Goal: Check status: Check status

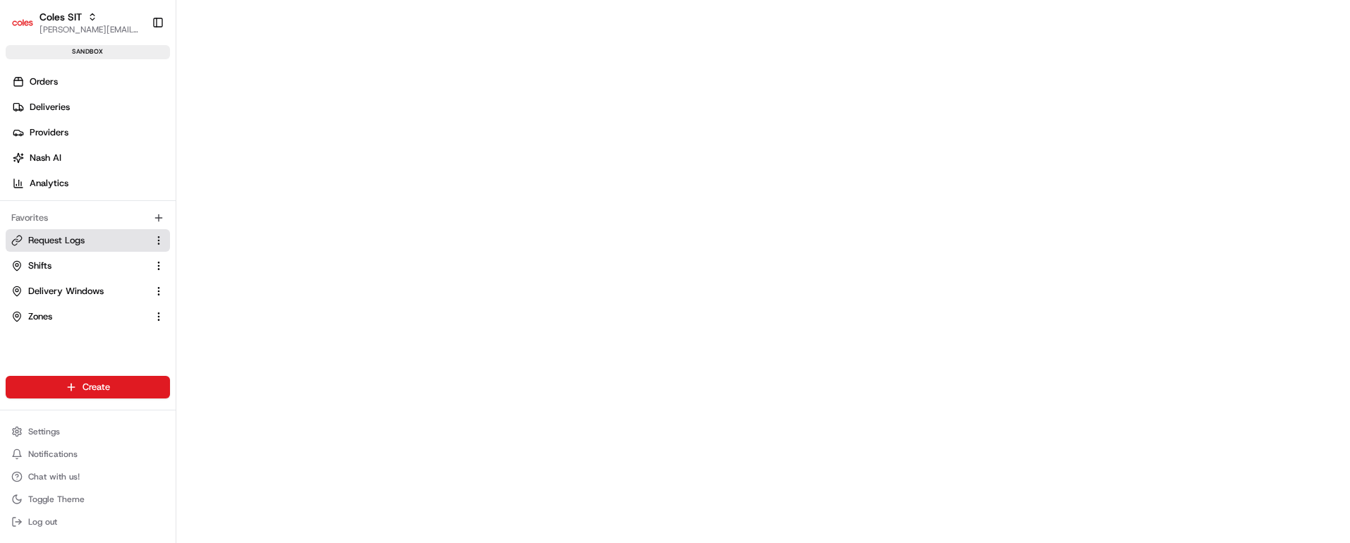
click at [69, 242] on span "Request Logs" at bounding box center [56, 240] width 56 height 13
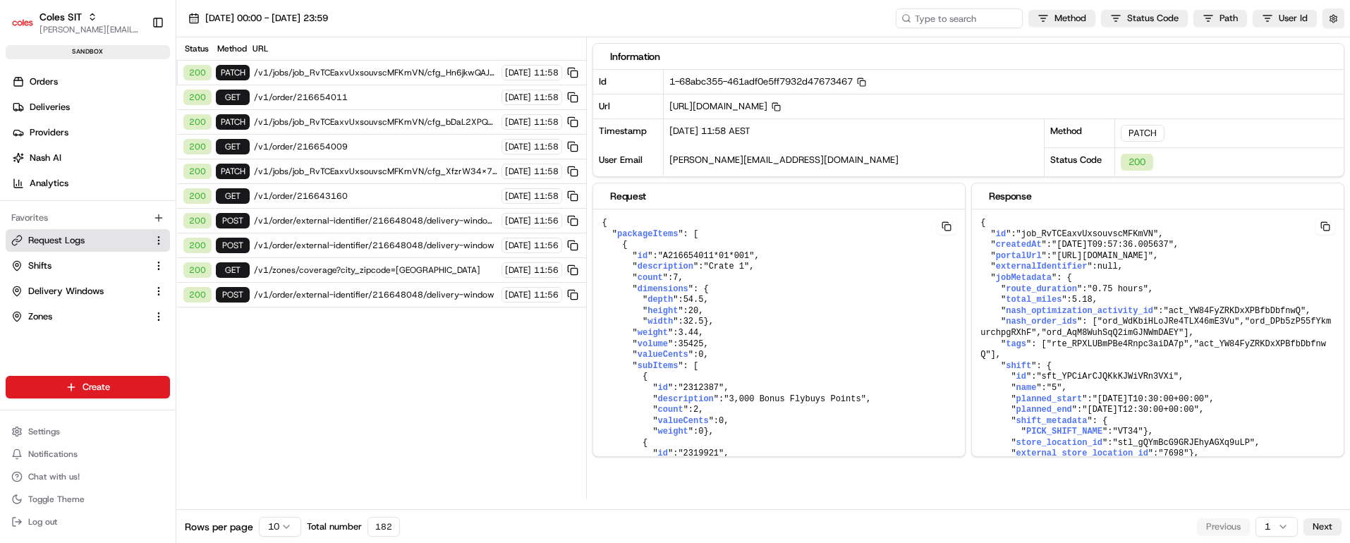
click at [376, 92] on span "/v1/order/216654011" at bounding box center [375, 97] width 243 height 11
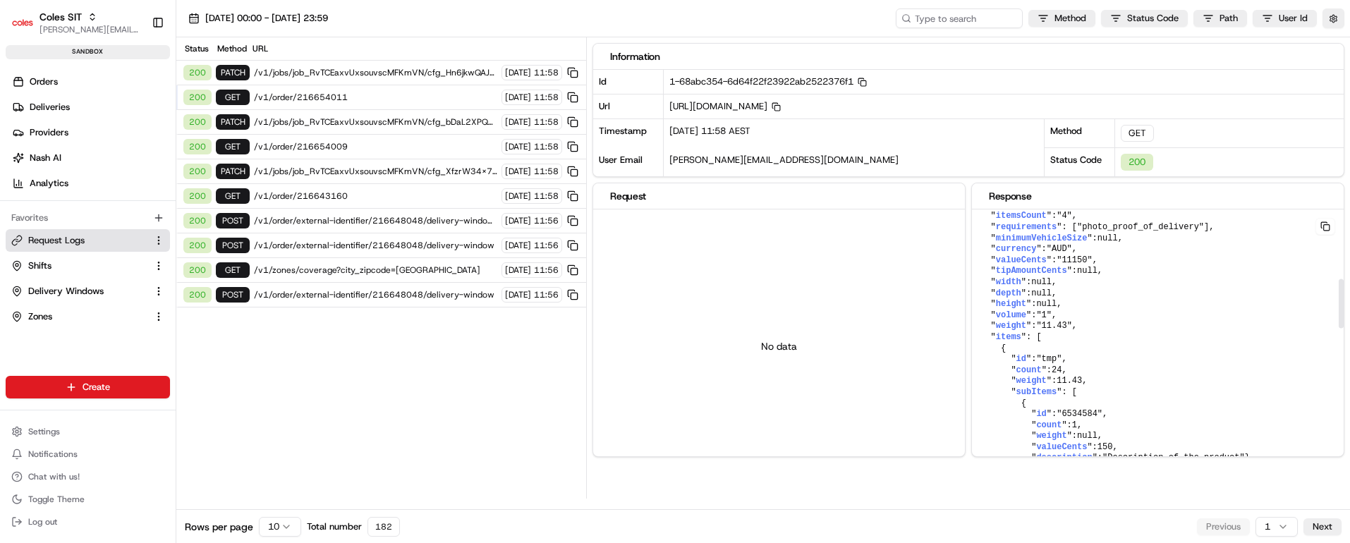
scroll to position [276, 0]
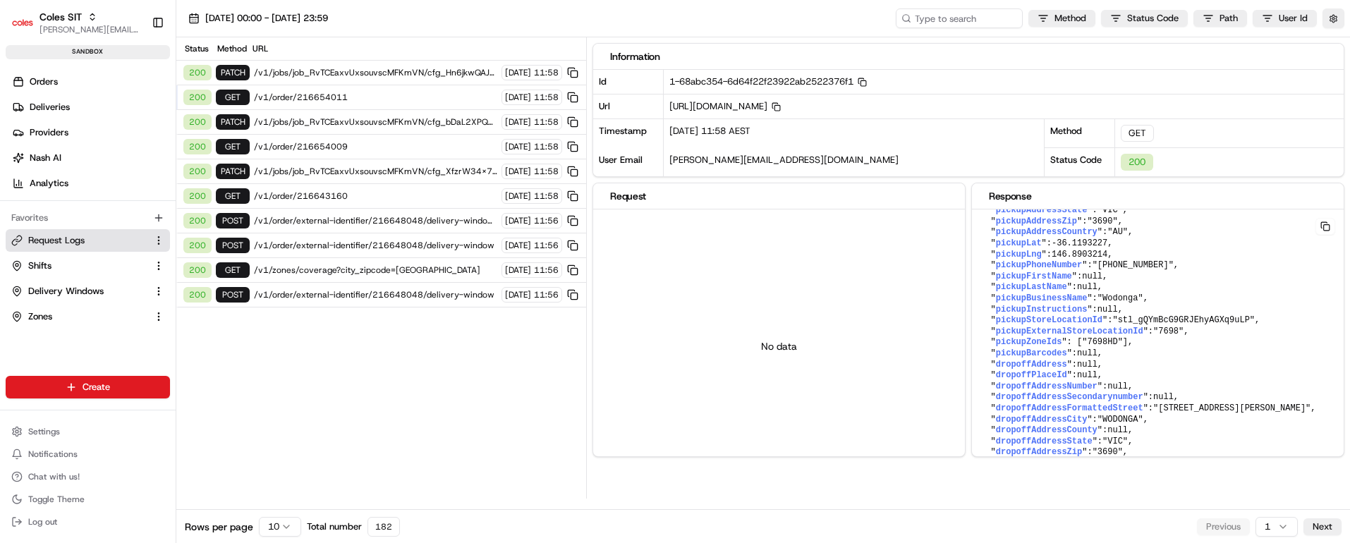
click at [382, 71] on span "/v1/jobs/job_RvTCEaxvUxsouvscMFKmVN/cfg_Hn6jkwQAJBVo9SoUWr5GHQ" at bounding box center [375, 72] width 243 height 11
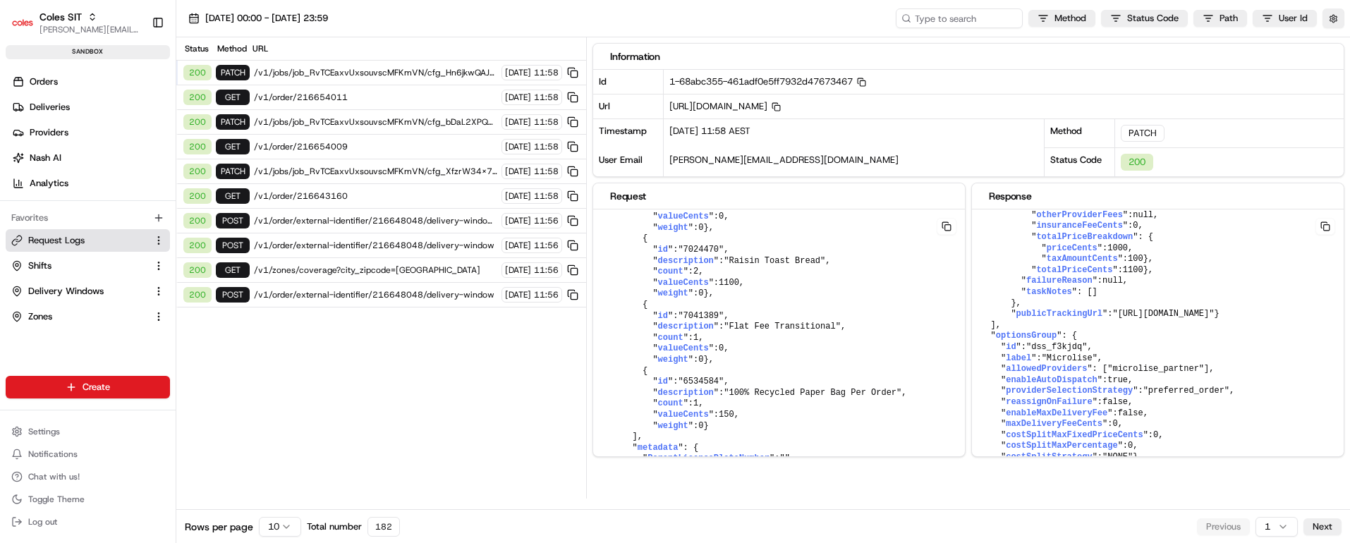
scroll to position [12677, 0]
click at [1032, 430] on span "costSplitMaxFixedPriceCents" at bounding box center [1074, 435] width 137 height 10
click at [366, 94] on span "/v1/order/216654011" at bounding box center [375, 97] width 243 height 11
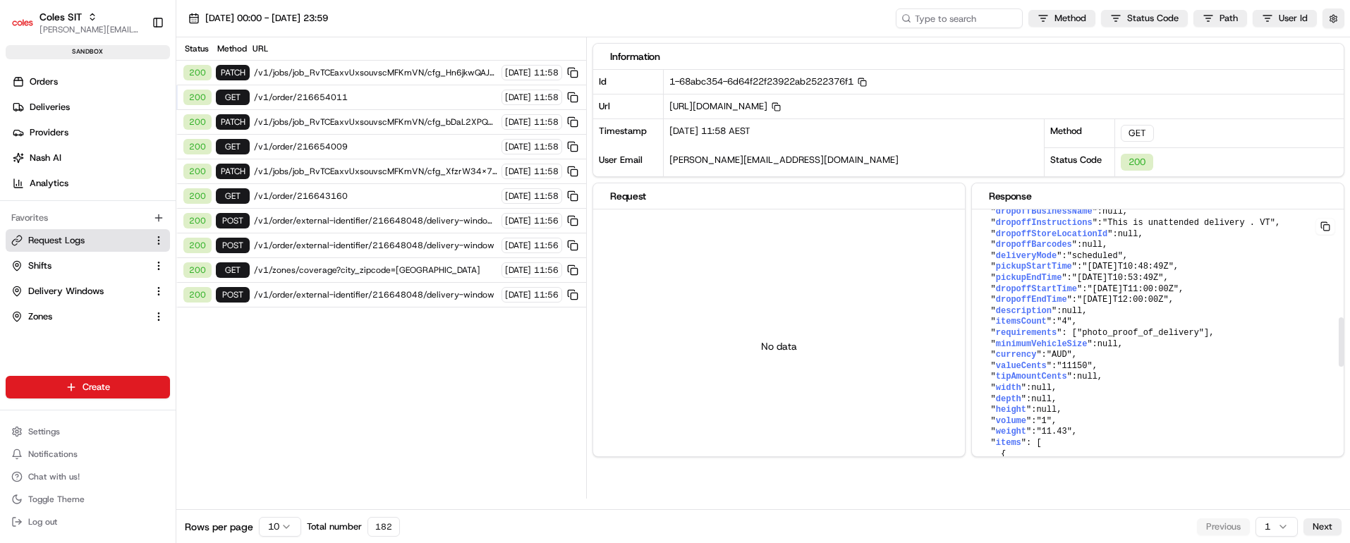
scroll to position [0, 0]
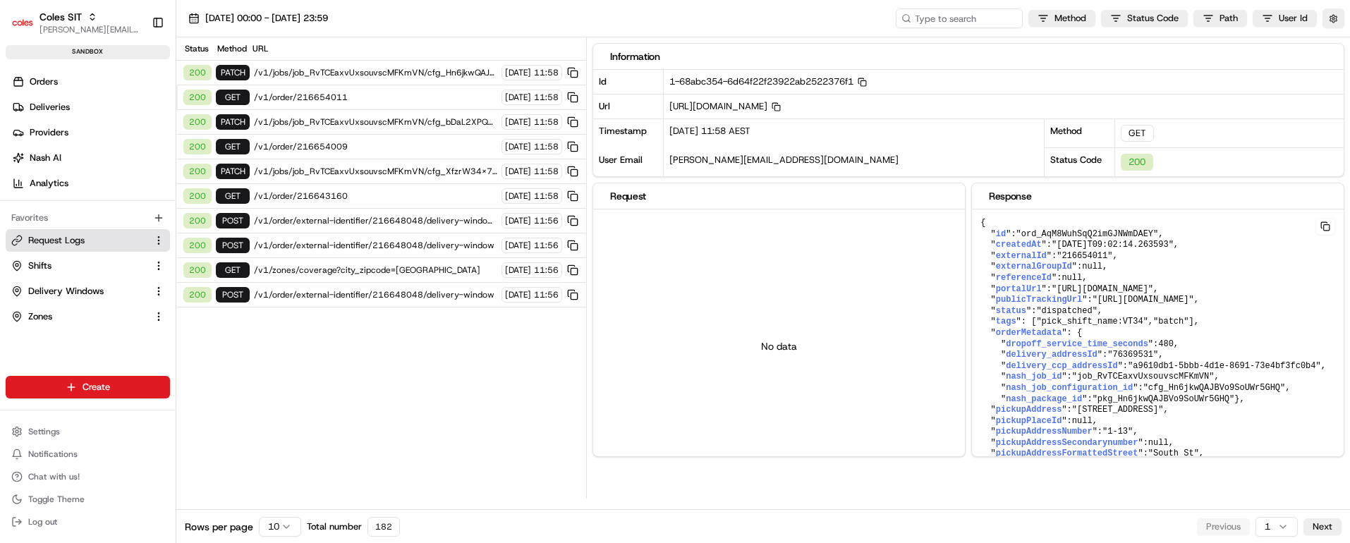
click at [377, 71] on span "/v1/jobs/job_RvTCEaxvUxsouvscMFKmVN/cfg_Hn6jkwQAJBVo9SoUWr5GHQ" at bounding box center [375, 72] width 243 height 11
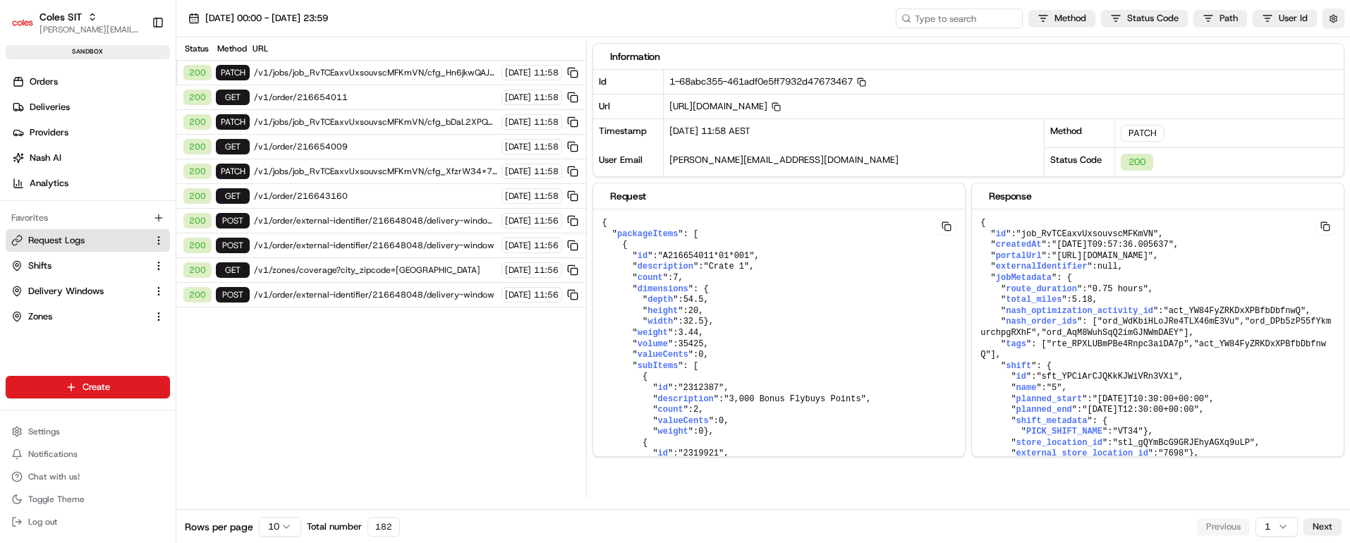
click at [865, 501] on div "25/08/2025 00:00 - 25/08/2025 23:59 Method Status Code Path User Id Status Meth…" at bounding box center [763, 254] width 1174 height 509
click at [61, 83] on link "Orders" at bounding box center [91, 82] width 170 height 23
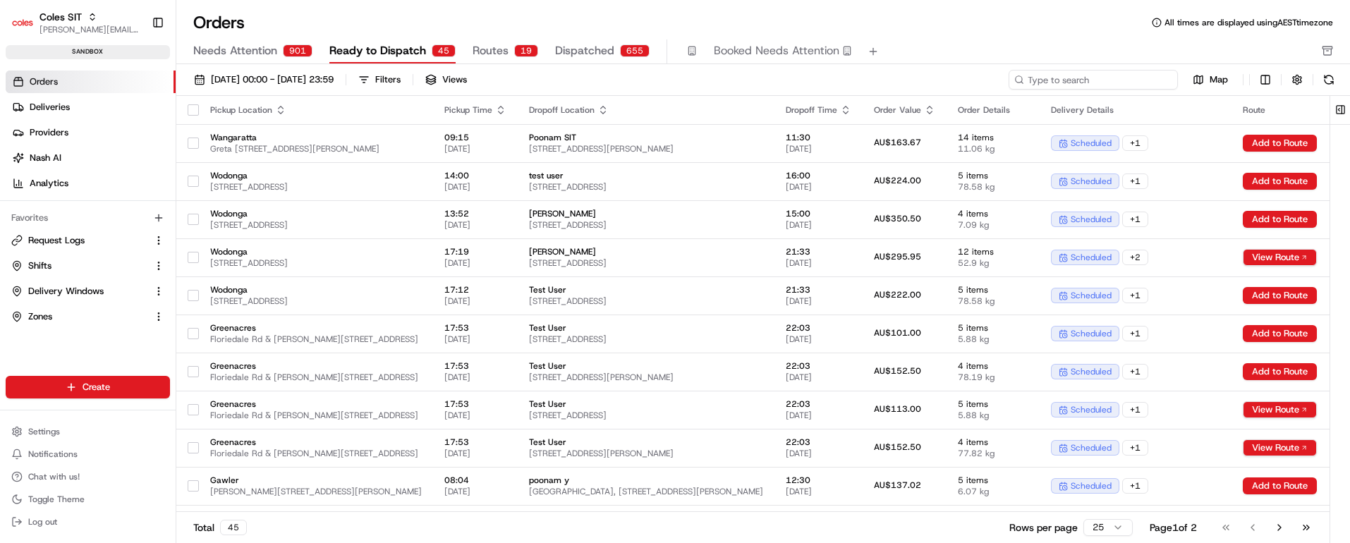
click at [1121, 80] on input at bounding box center [1092, 80] width 169 height 20
paste input "216643160"
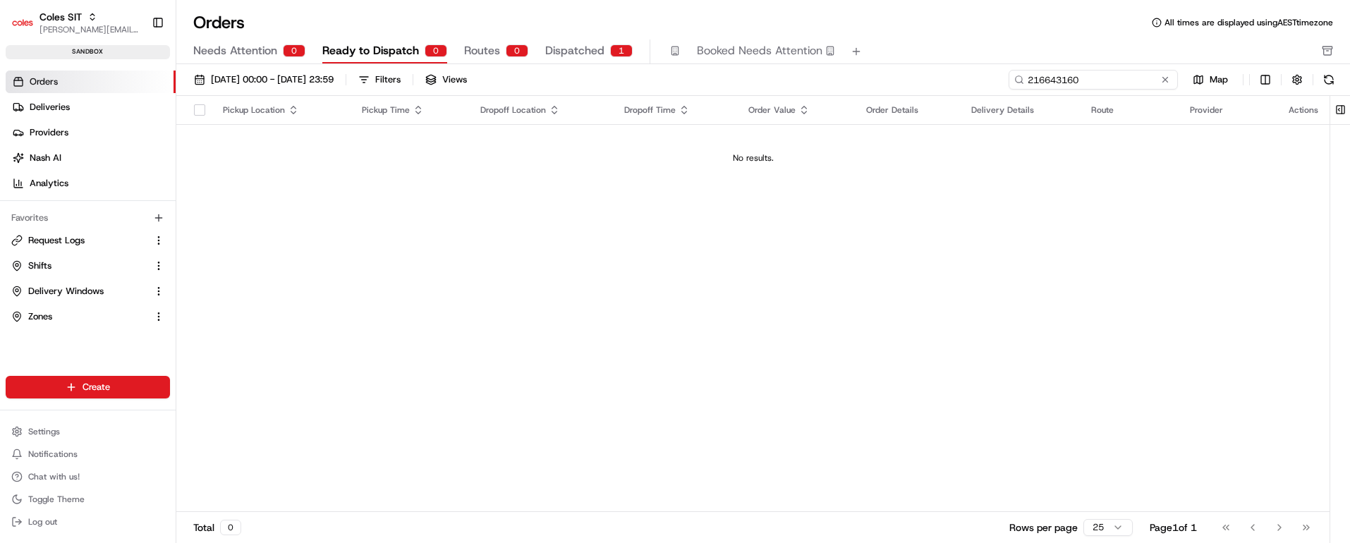
type input "216643160"
click at [573, 47] on span "Dispatched" at bounding box center [574, 50] width 59 height 17
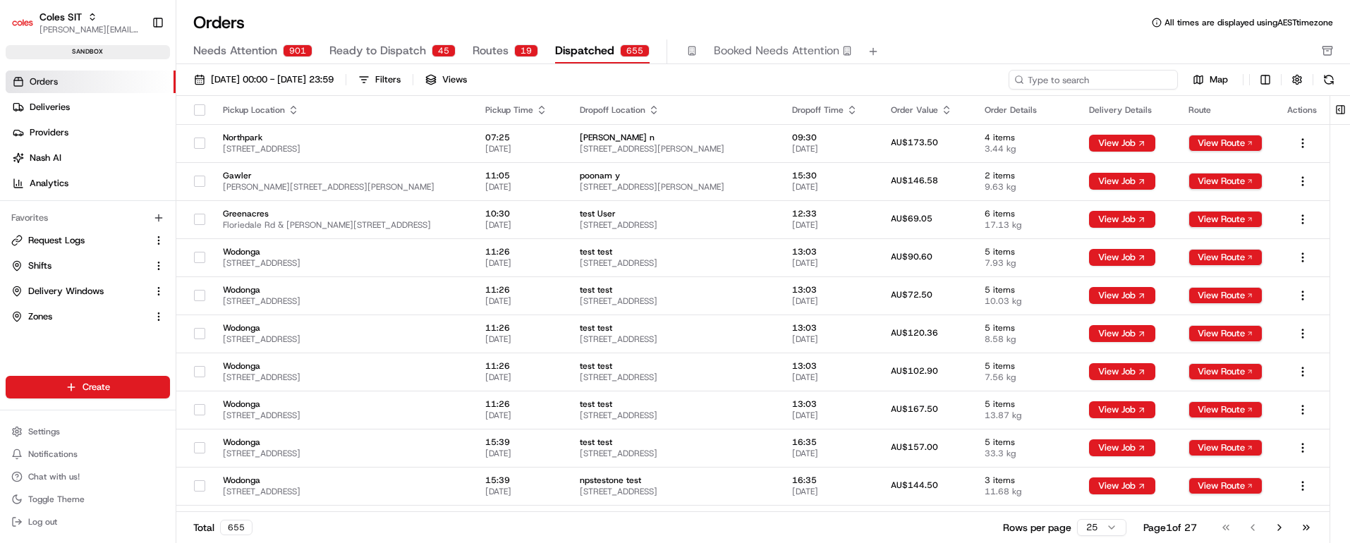
click at [1111, 79] on input at bounding box center [1092, 80] width 169 height 20
paste input "216643160"
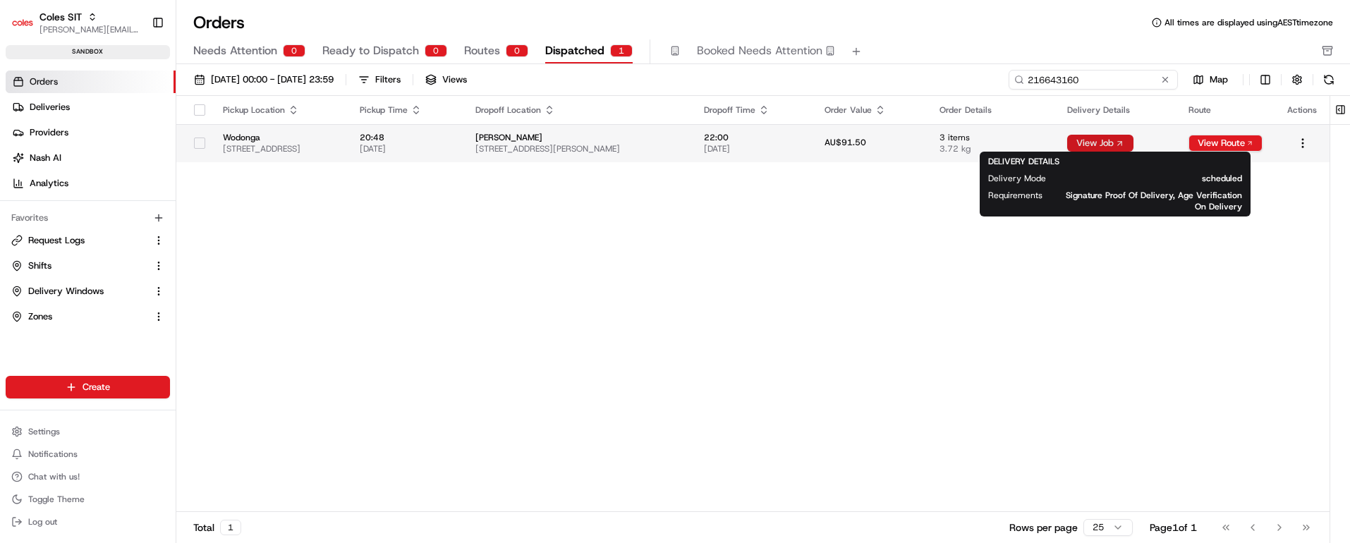
type input "216643160"
click at [1104, 147] on button "View Job" at bounding box center [1100, 143] width 66 height 17
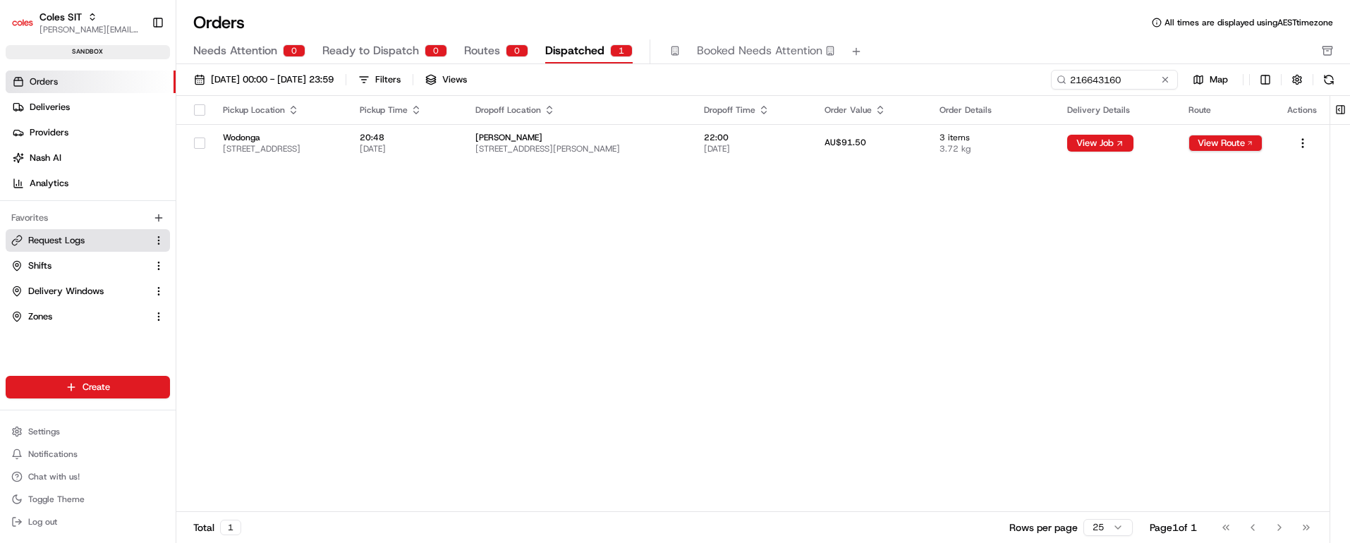
click at [54, 236] on span "Request Logs" at bounding box center [56, 240] width 56 height 13
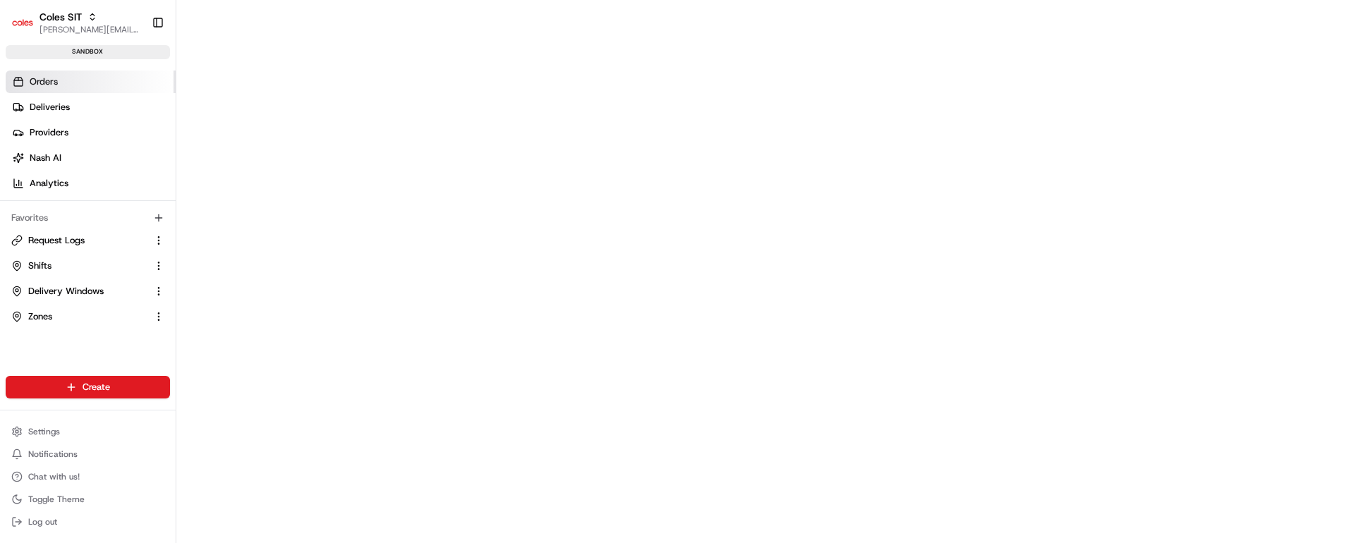
click at [69, 81] on link "Orders" at bounding box center [91, 82] width 170 height 23
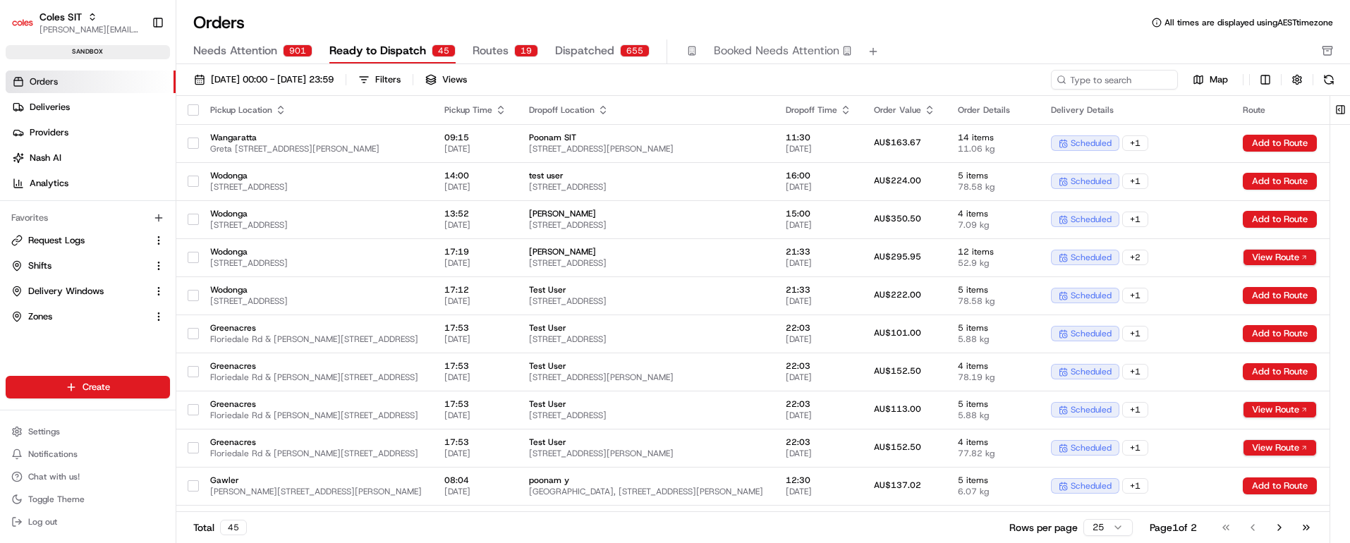
click at [563, 54] on span "Dispatched" at bounding box center [584, 50] width 59 height 17
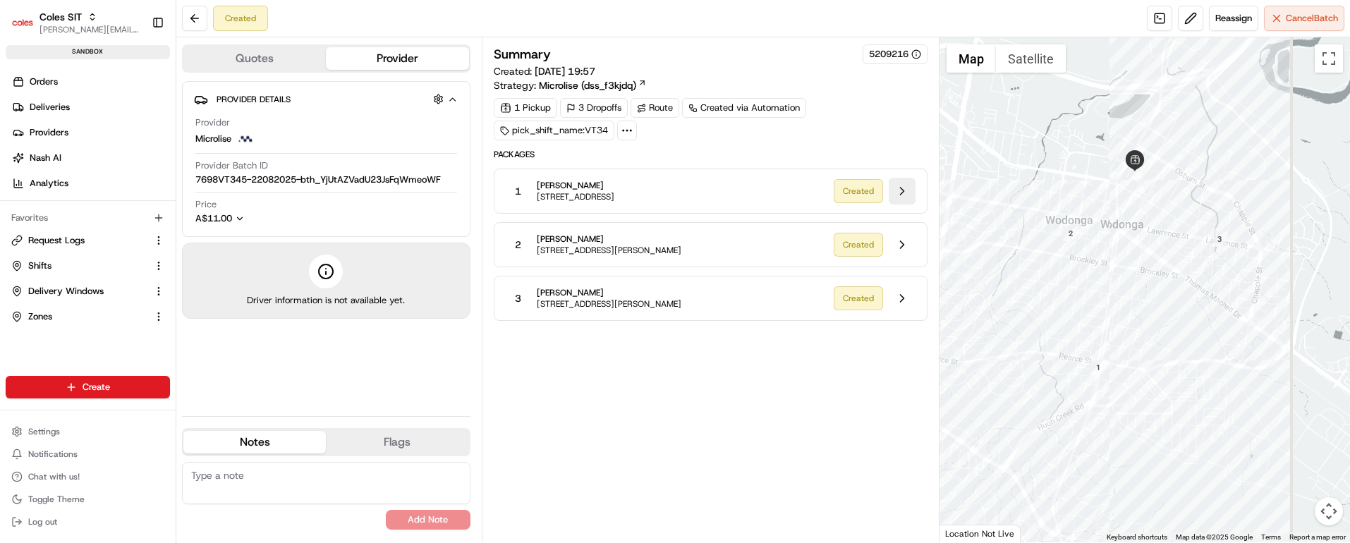
click at [901, 191] on button at bounding box center [902, 191] width 27 height 27
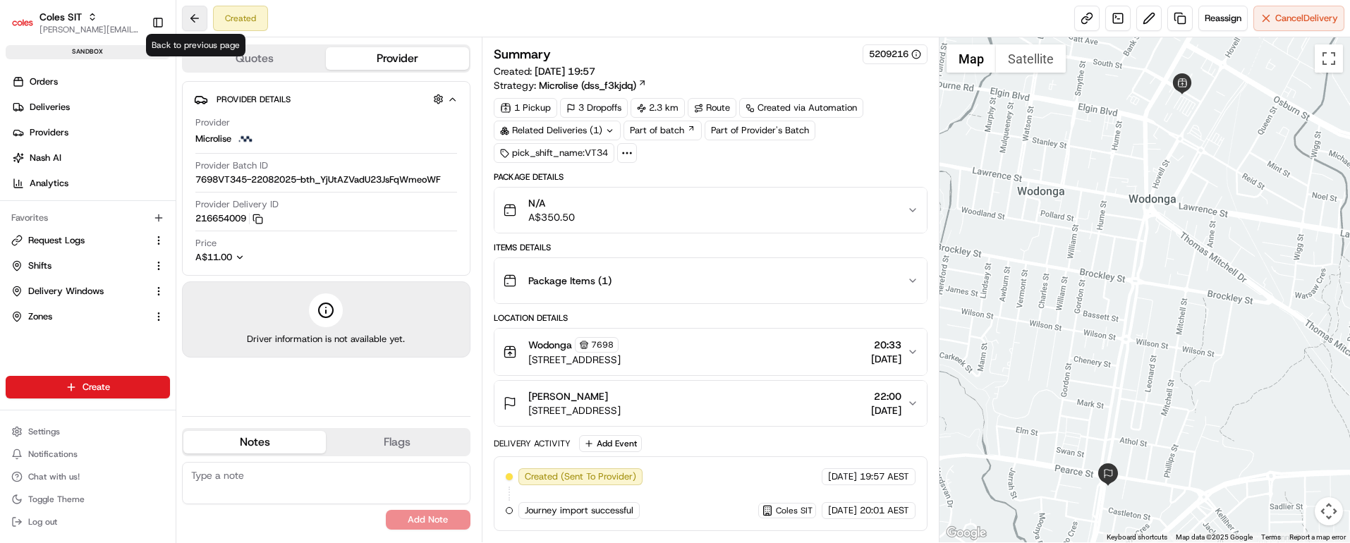
click at [195, 13] on button at bounding box center [194, 18] width 25 height 25
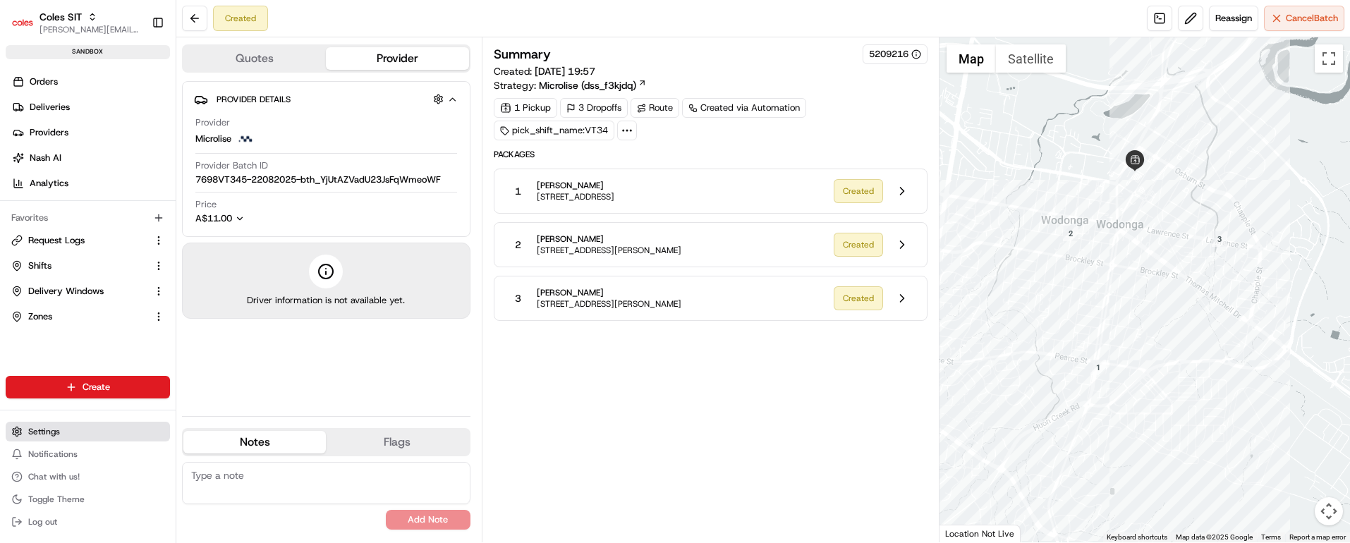
click at [49, 428] on span "Settings" at bounding box center [44, 431] width 32 height 11
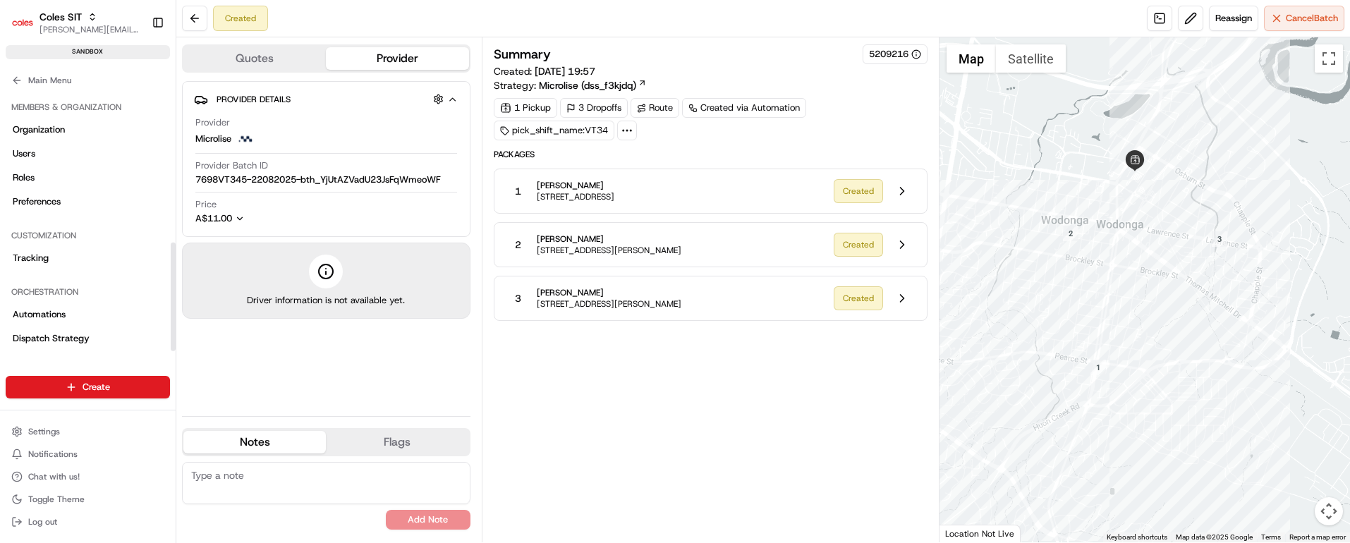
scroll to position [365, 0]
click at [903, 189] on button at bounding box center [902, 191] width 27 height 27
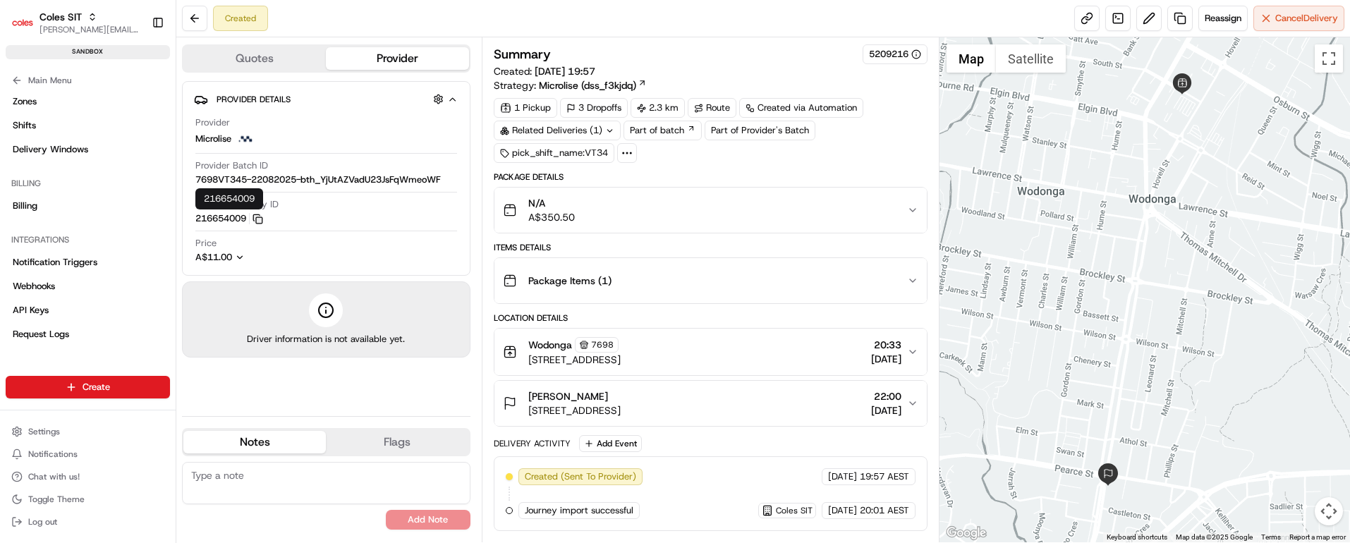
click at [262, 217] on rect "button" at bounding box center [259, 220] width 6 height 6
click at [197, 20] on button at bounding box center [194, 18] width 25 height 25
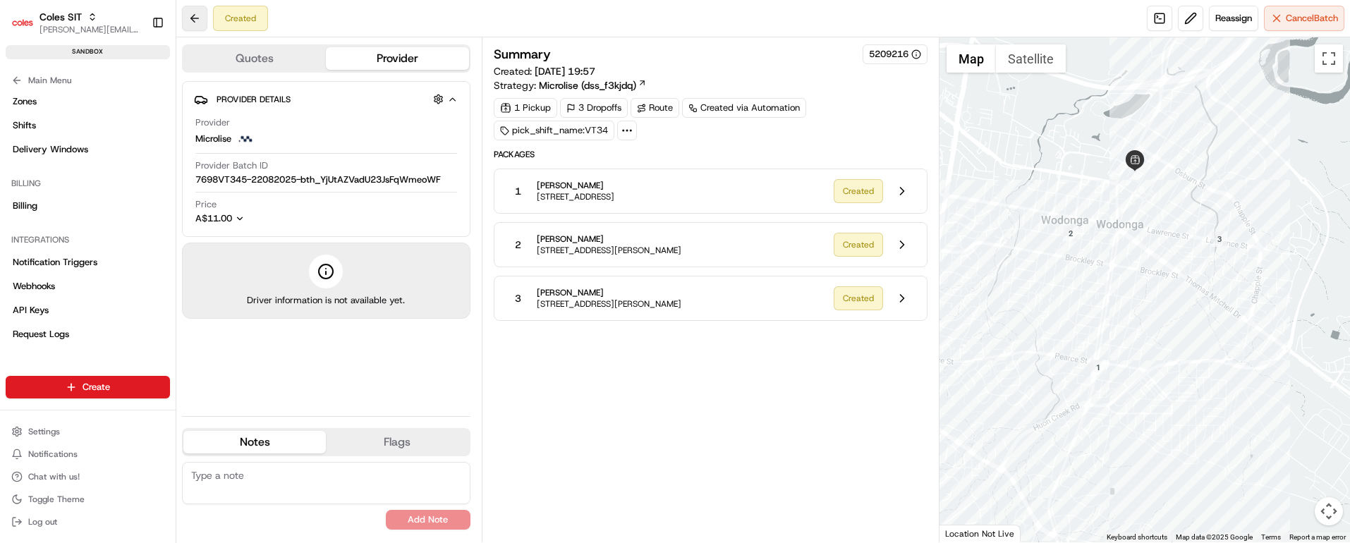
click at [197, 20] on button at bounding box center [194, 18] width 25 height 25
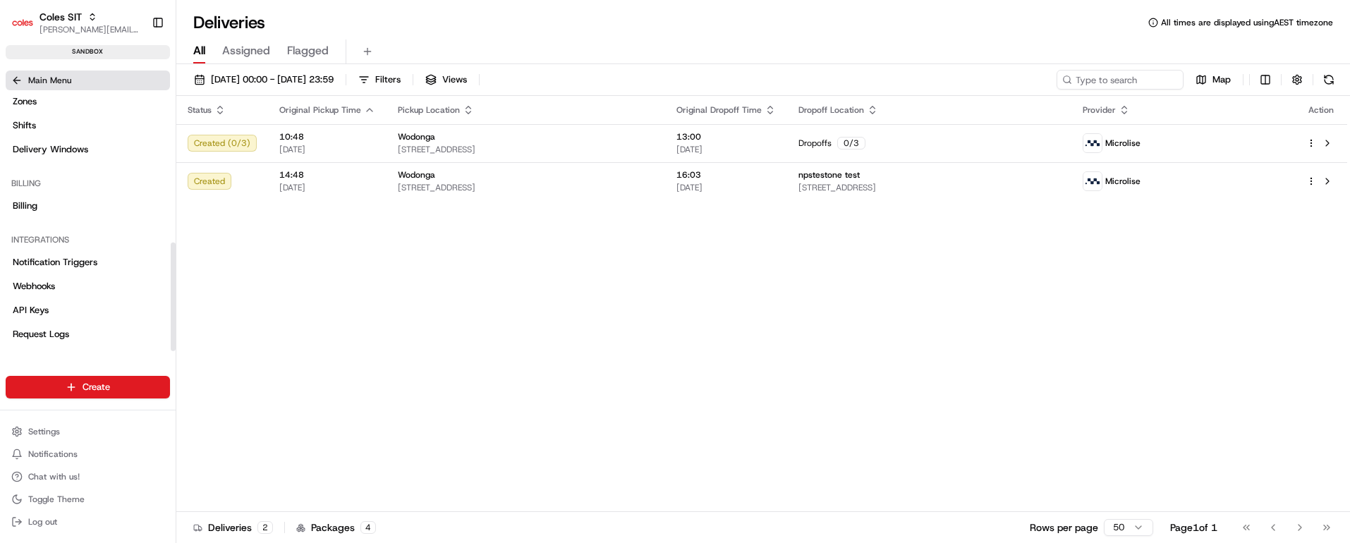
click at [15, 78] on icon at bounding box center [15, 80] width 4 height 6
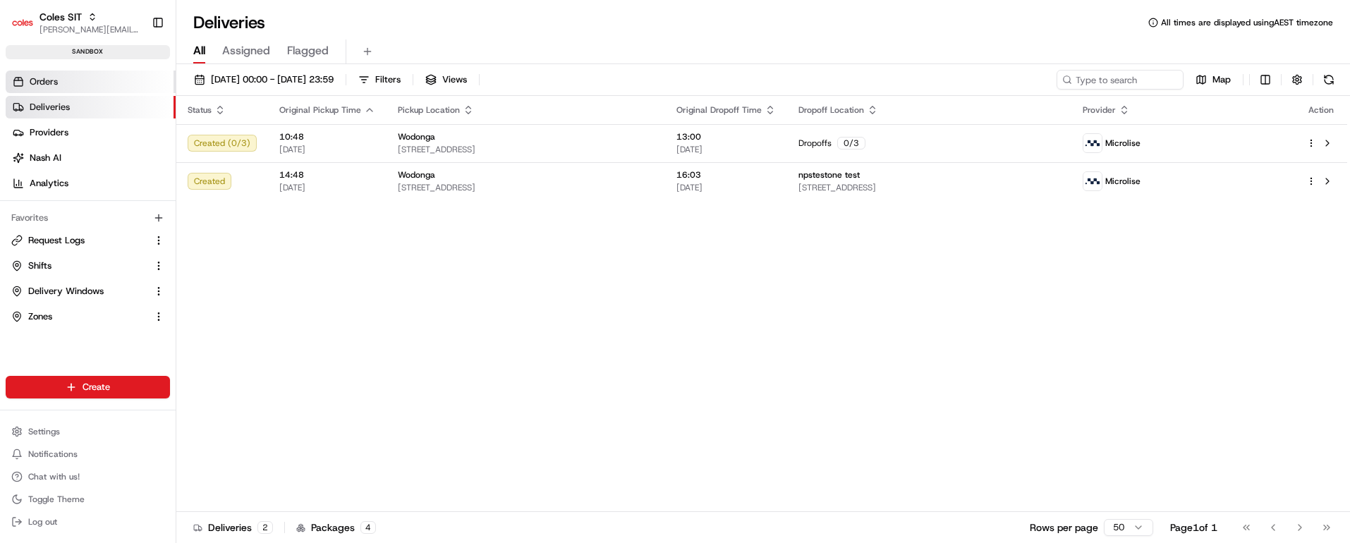
click at [80, 85] on link "Orders" at bounding box center [91, 82] width 170 height 23
